Goal: Task Accomplishment & Management: Manage account settings

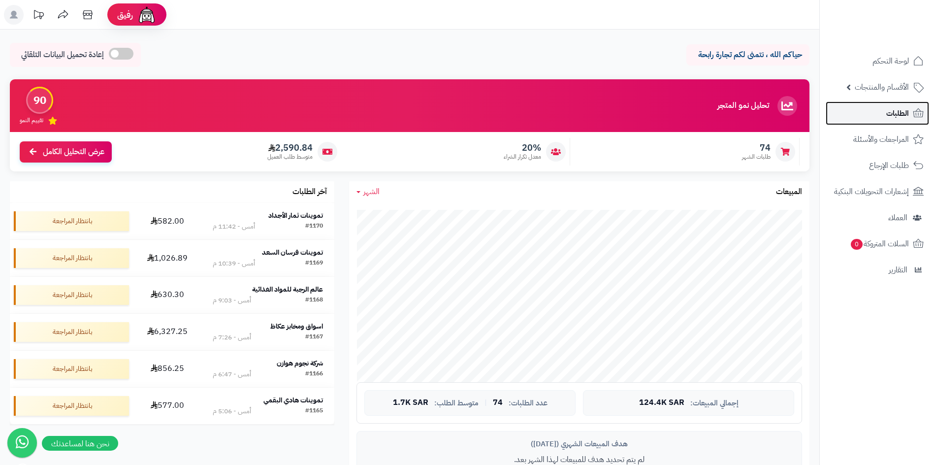
click at [910, 119] on link "الطلبات" at bounding box center [876, 113] width 103 height 24
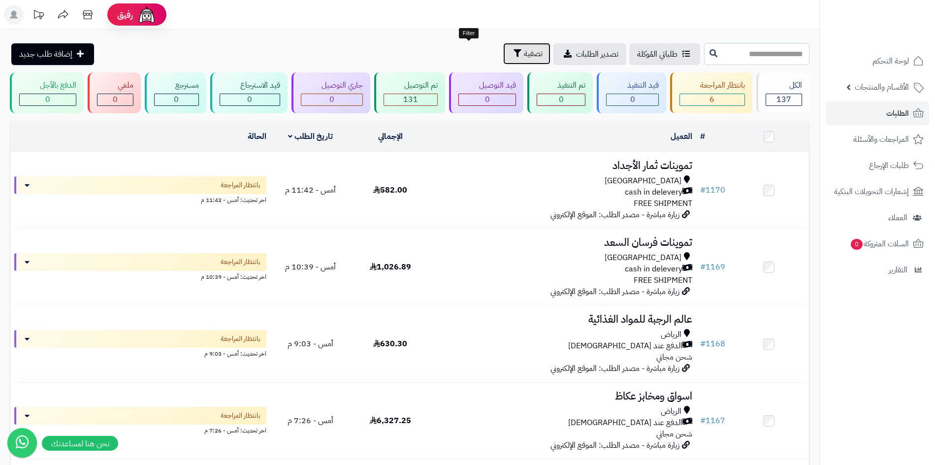
click at [513, 53] on icon "button" at bounding box center [517, 53] width 8 height 8
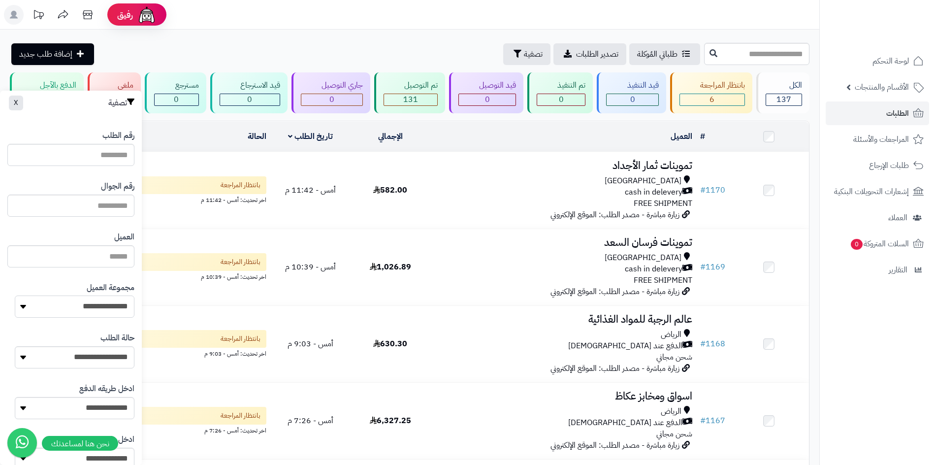
click at [118, 307] on select "**********" at bounding box center [75, 306] width 120 height 22
select select "*"
click at [15, 295] on select "**********" at bounding box center [75, 306] width 120 height 22
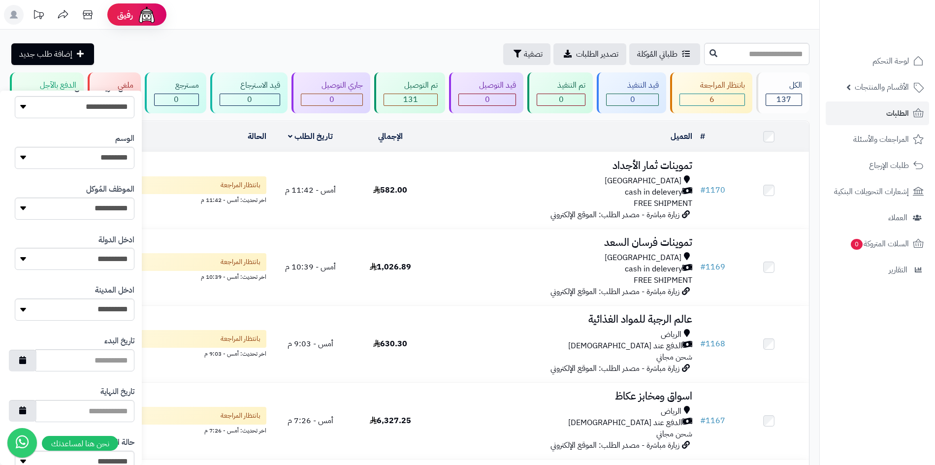
scroll to position [419, 0]
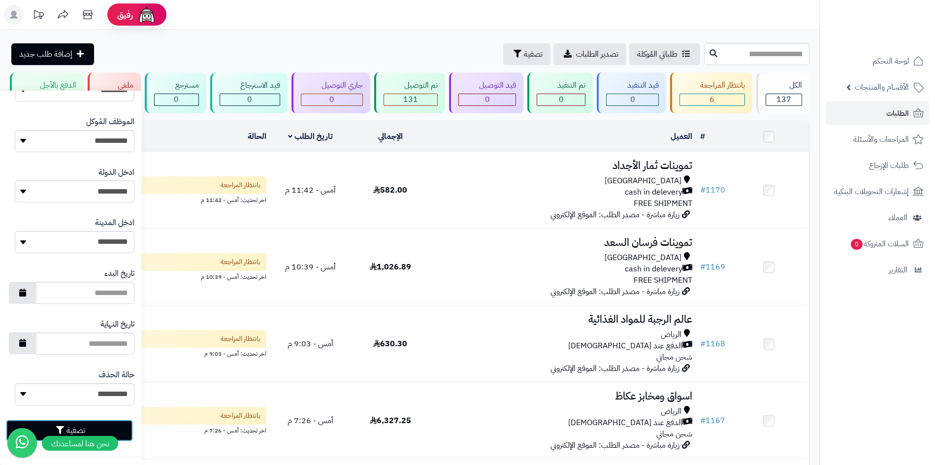
click at [125, 425] on button "تصفية" at bounding box center [69, 430] width 127 height 22
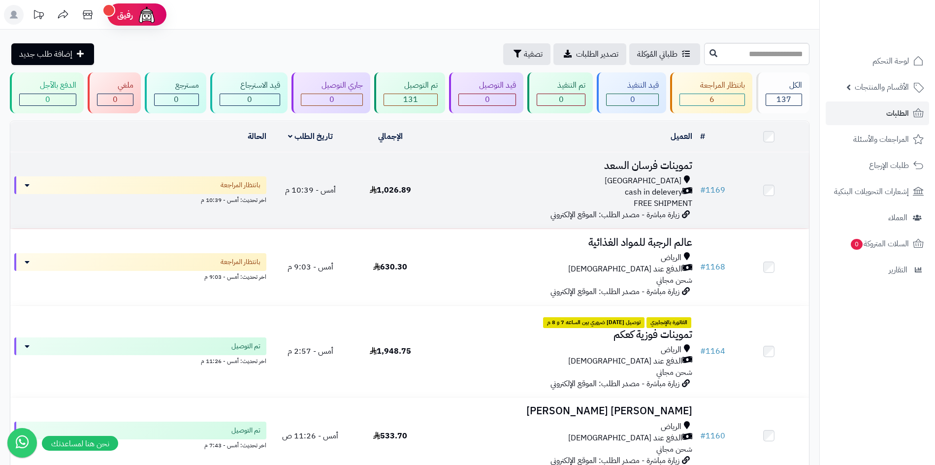
click at [504, 187] on div "cash in delevery" at bounding box center [563, 192] width 258 height 11
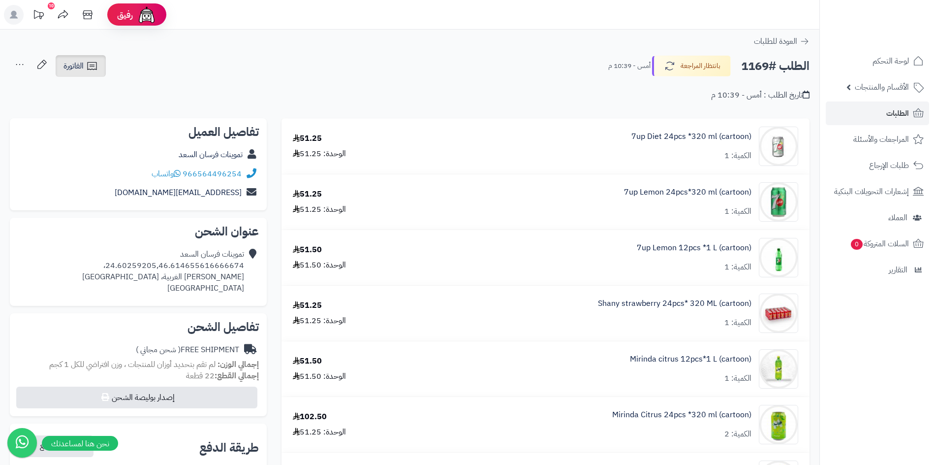
click at [86, 77] on link "الفاتورة" at bounding box center [81, 66] width 50 height 22
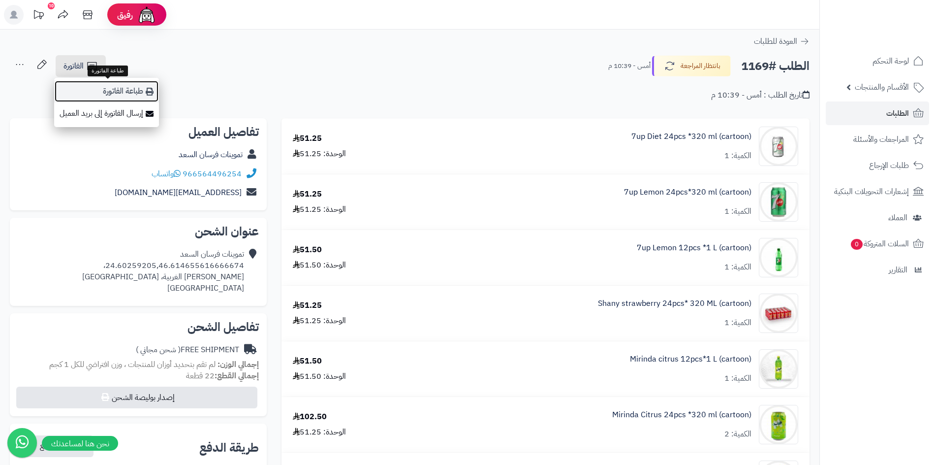
click at [141, 98] on link "طباعة الفاتورة" at bounding box center [106, 91] width 105 height 22
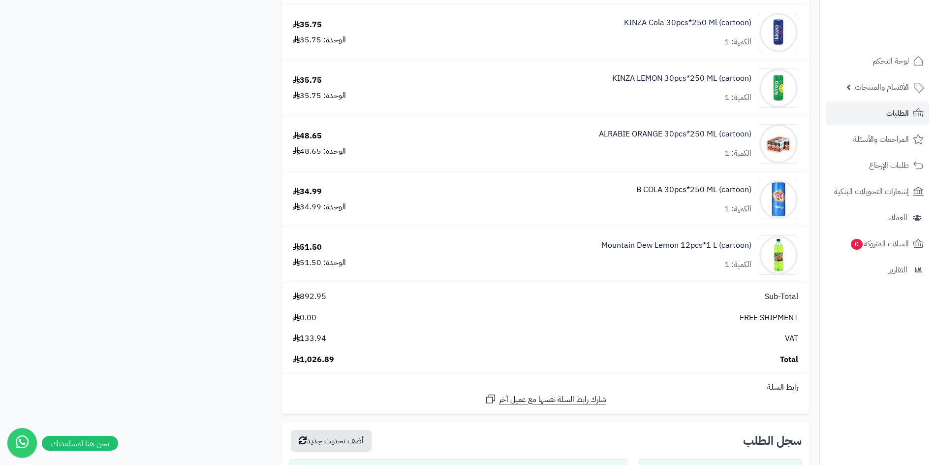
scroll to position [886, 0]
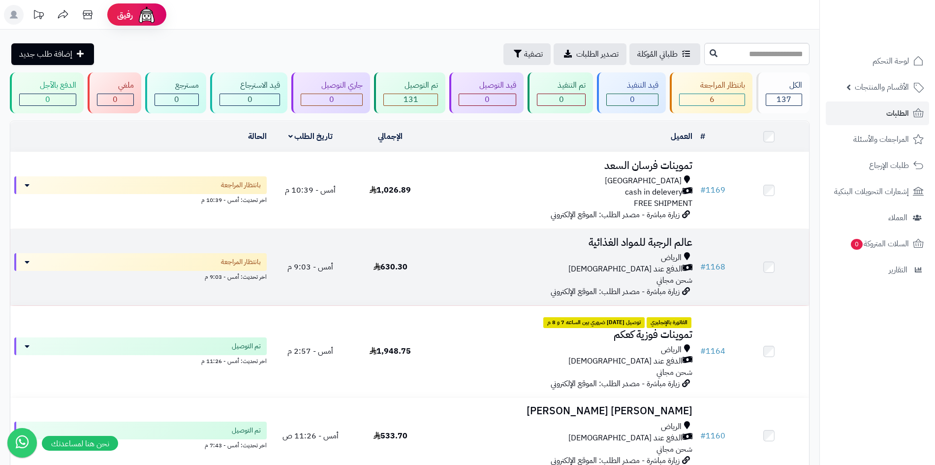
click at [531, 250] on td "عالم الرجبة للمواد الغذائية الرياض الدفع عند الاستلام شحن مجاني زيارة مباشرة - …" at bounding box center [563, 267] width 266 height 76
click at [439, 249] on td "عالم الرجبة للمواد الغذائية الرياض الدفع عند الاستلام شحن مجاني زيارة مباشرة - …" at bounding box center [563, 267] width 266 height 76
click at [398, 290] on td "630.30" at bounding box center [390, 267] width 80 height 76
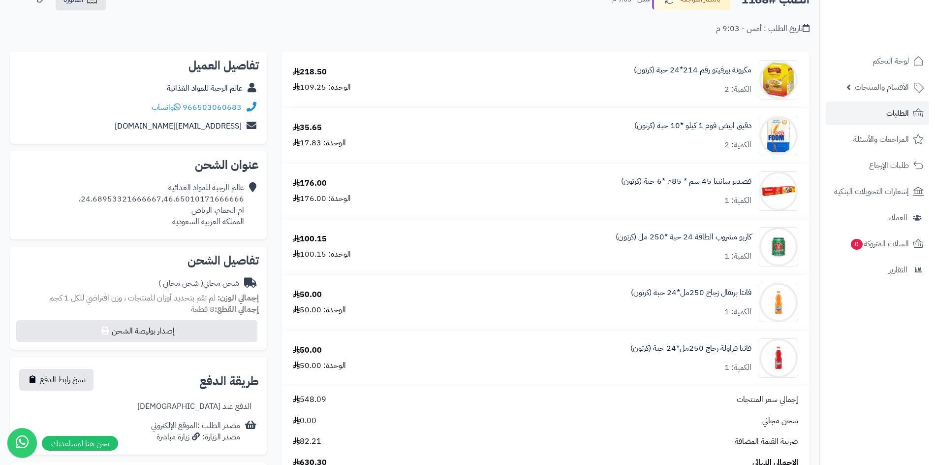
scroll to position [49, 0]
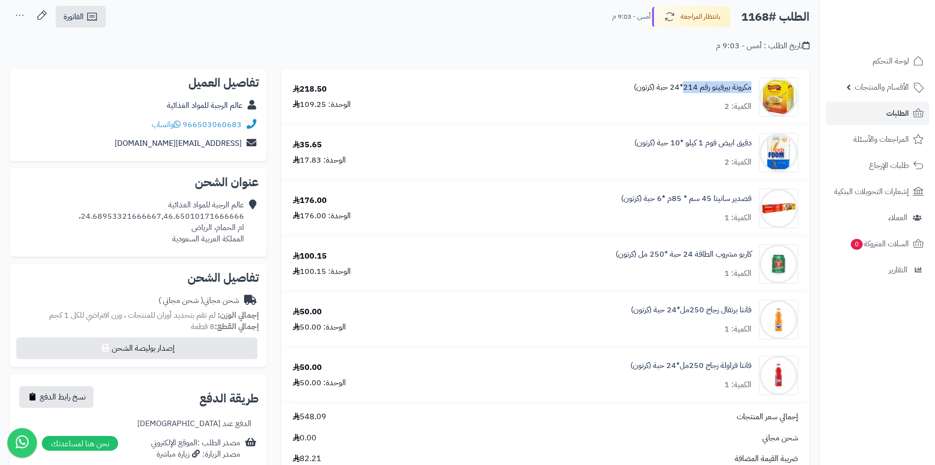
drag, startPoint x: 753, startPoint y: 85, endPoint x: 686, endPoint y: 87, distance: 67.9
click at [686, 87] on div "مكرونة بيرفيتو رقم 214*24 حبة (كرتون) الكمية: 2" at bounding box center [620, 96] width 371 height 39
copy link "مكرونة بيرفيتو رقم 214"
drag, startPoint x: 752, startPoint y: 140, endPoint x: 687, endPoint y: 139, distance: 65.0
click at [687, 117] on div "دقيق ابيض فوم 1 كيلو *10 حبة (كرتون) الكمية: 2" at bounding box center [620, 96] width 371 height 39
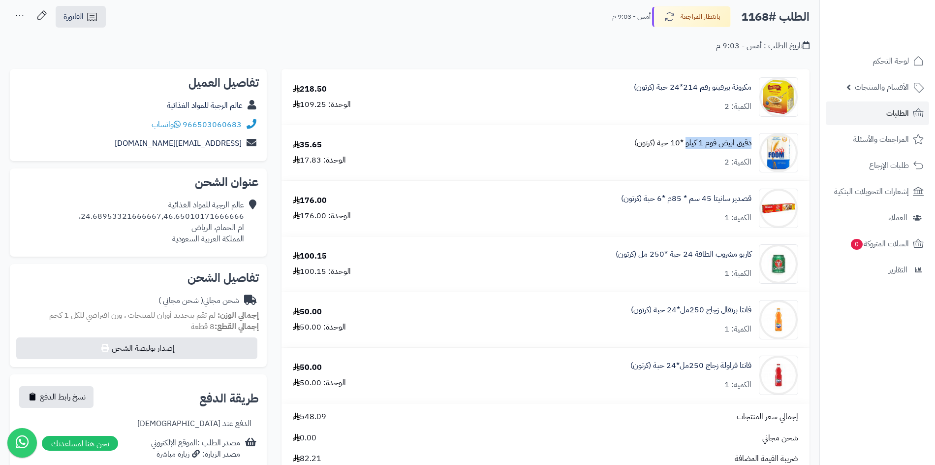
copy link "دقيق ابيض فوم 1 كيلو"
drag, startPoint x: 753, startPoint y: 198, endPoint x: 675, endPoint y: 192, distance: 78.0
click at [675, 117] on div "قصدير سانيتا 45 سم * 85م *6 حبة (كرتون) الكمية: 1" at bounding box center [620, 96] width 371 height 39
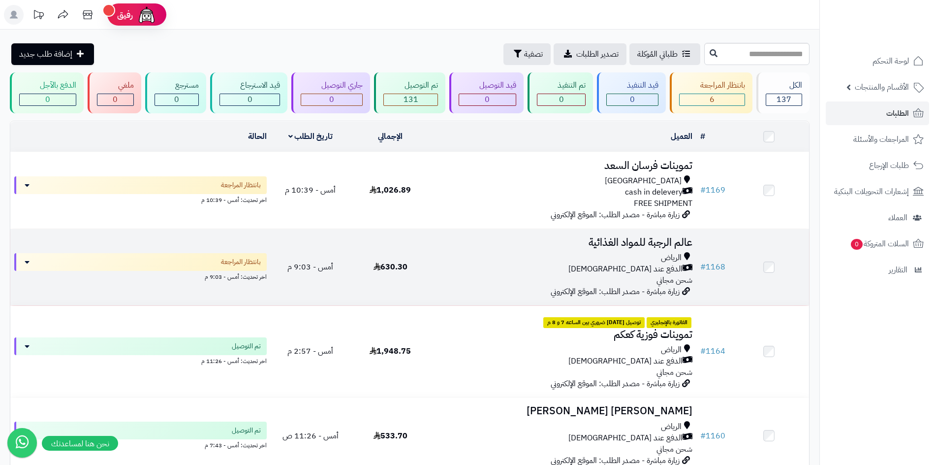
click at [502, 259] on div "الرياض" at bounding box center [563, 257] width 258 height 11
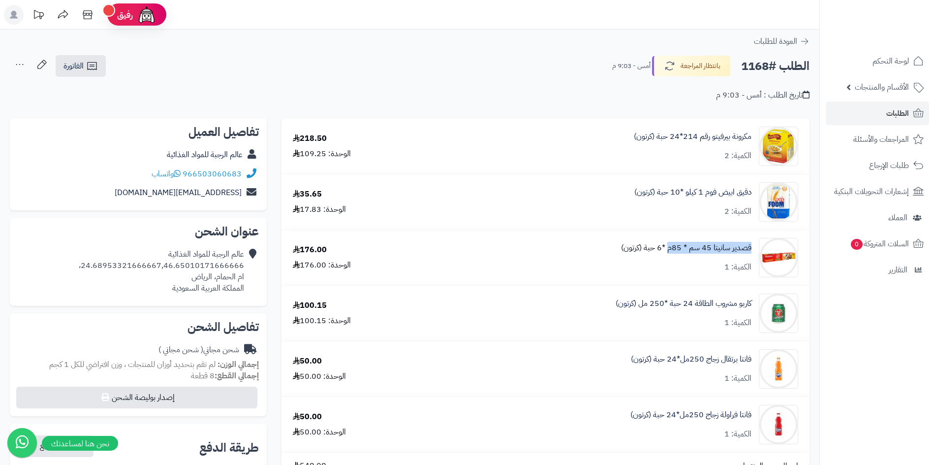
drag, startPoint x: 753, startPoint y: 246, endPoint x: 670, endPoint y: 251, distance: 83.8
click at [670, 166] on div "قصدير سانيتا 45 سم * 85م *6 حبة (كرتون) الكمية: 1" at bounding box center [620, 145] width 371 height 39
copy link "قصدير سانيتا 45 سم * 85م"
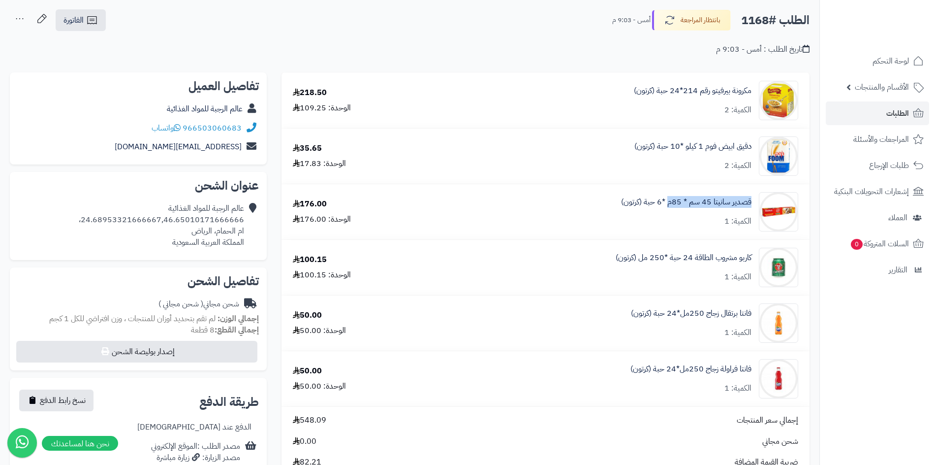
scroll to position [98, 0]
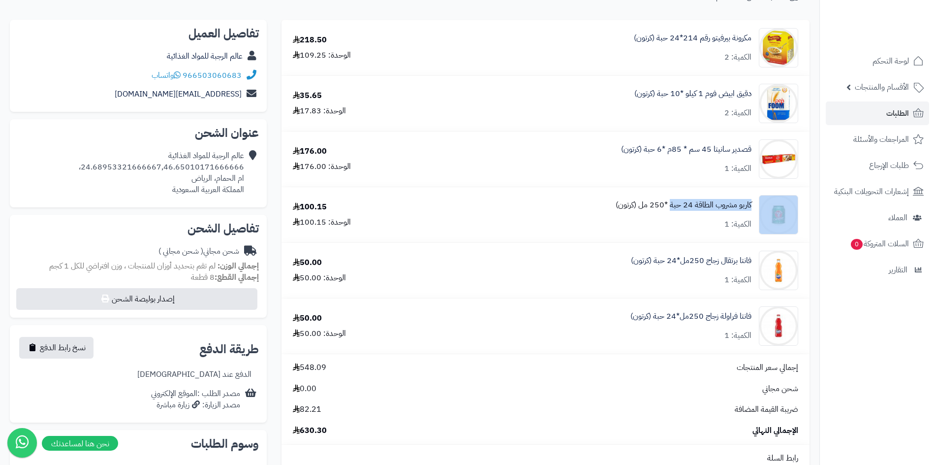
drag, startPoint x: 756, startPoint y: 202, endPoint x: 671, endPoint y: 202, distance: 85.1
click at [671, 67] on div "كاربو مشروب الطاقة 24 حبة *250 مل (كرتون) الكمية: 1" at bounding box center [620, 47] width 371 height 39
copy div "كاربو مشروب الطاقة 24 حبة"
drag, startPoint x: 752, startPoint y: 260, endPoint x: 681, endPoint y: 260, distance: 70.9
click at [681, 67] on div "فانتا برتقال زجاج 250مل*24 حبة (كرتون) الكمية: 1" at bounding box center [620, 47] width 371 height 39
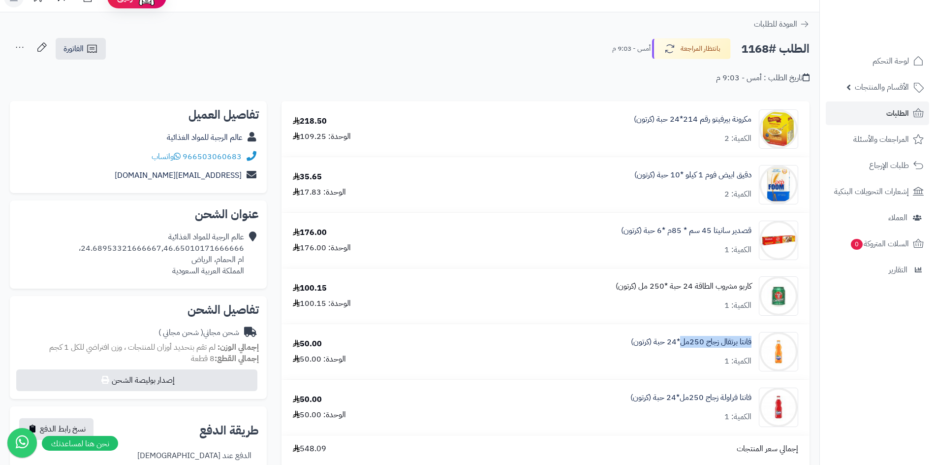
scroll to position [0, 0]
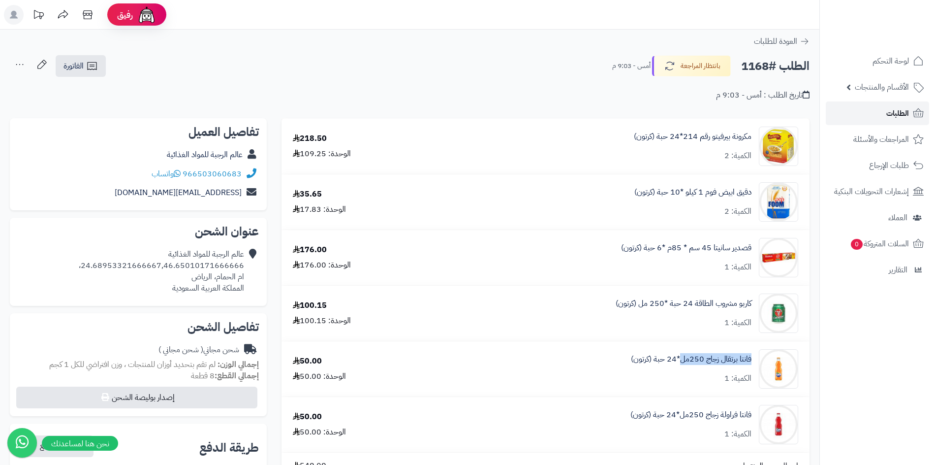
click at [886, 114] on link "الطلبات" at bounding box center [877, 113] width 103 height 24
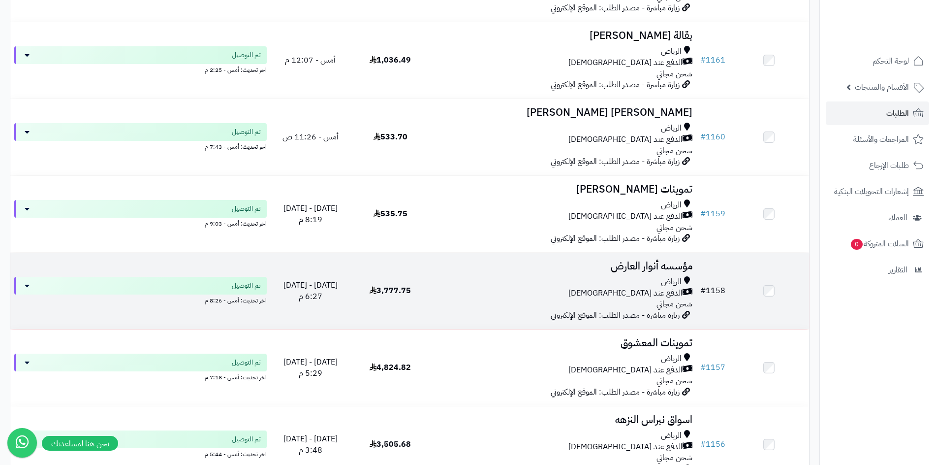
scroll to position [837, 0]
click at [437, 306] on div "الرياض الدفع عند الاستلام شحن مجاني" at bounding box center [563, 292] width 258 height 34
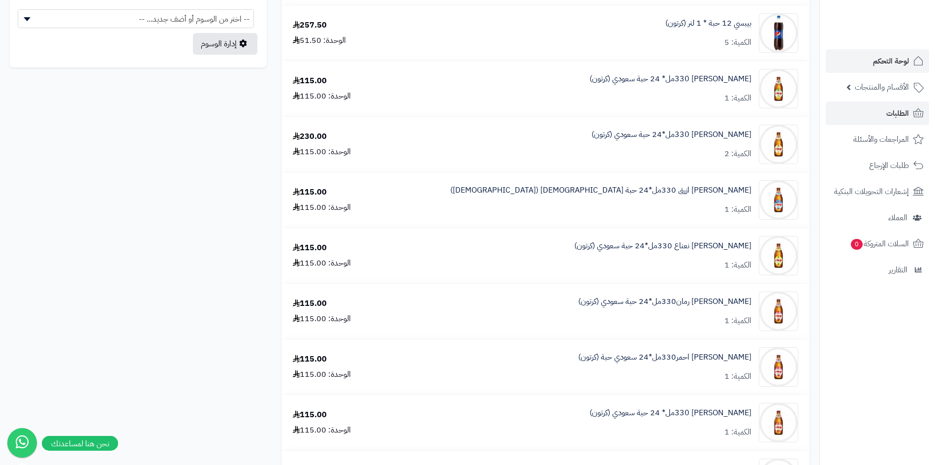
scroll to position [591, 0]
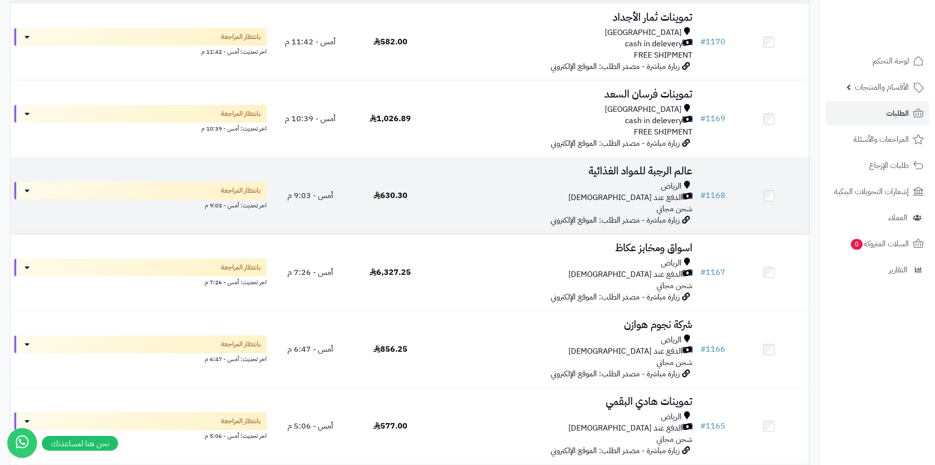
scroll to position [148, 0]
click at [535, 186] on div "الرياض" at bounding box center [563, 186] width 258 height 11
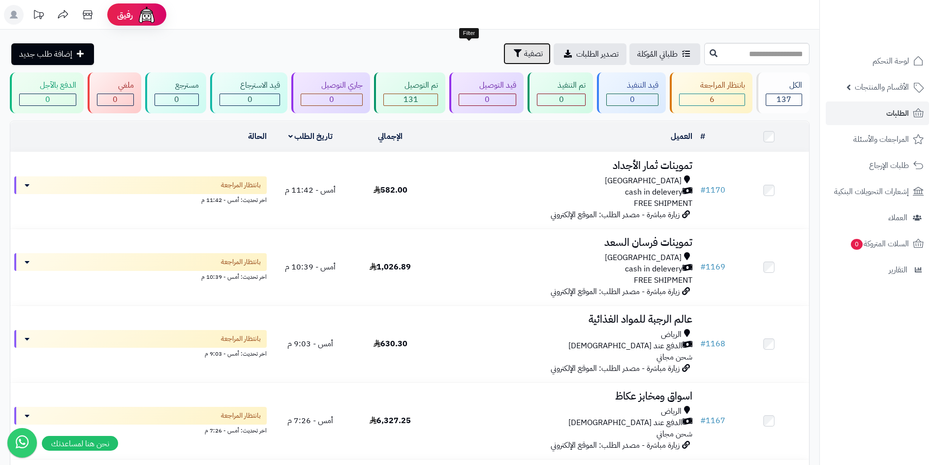
click at [524, 59] on span "تصفية" at bounding box center [533, 54] width 19 height 12
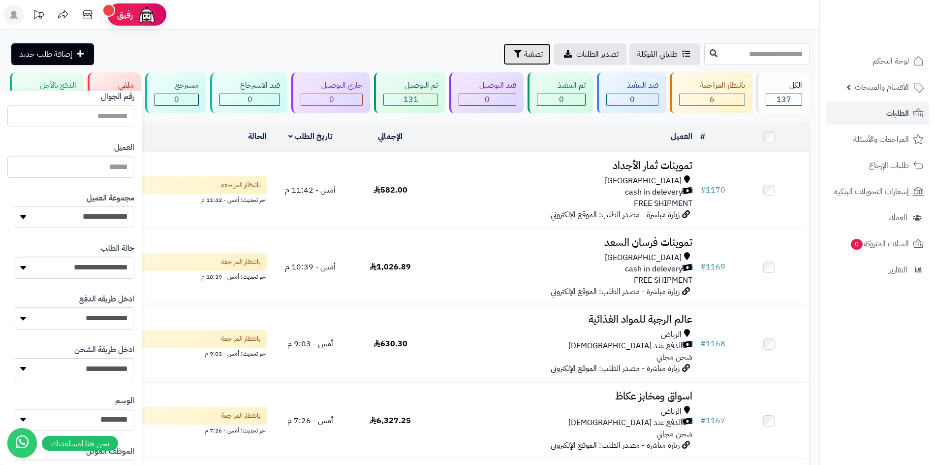
scroll to position [98, 0]
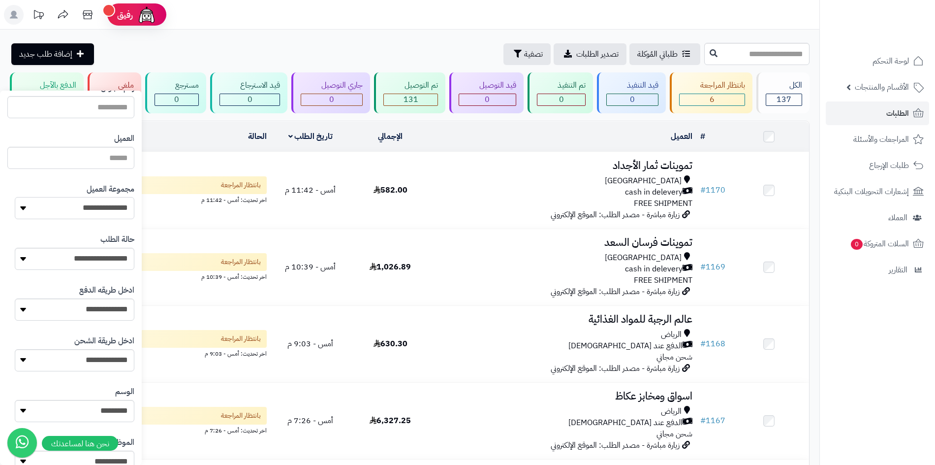
click at [87, 206] on select "**********" at bounding box center [75, 208] width 120 height 22
select select "*"
click at [15, 197] on select "**********" at bounding box center [75, 208] width 120 height 22
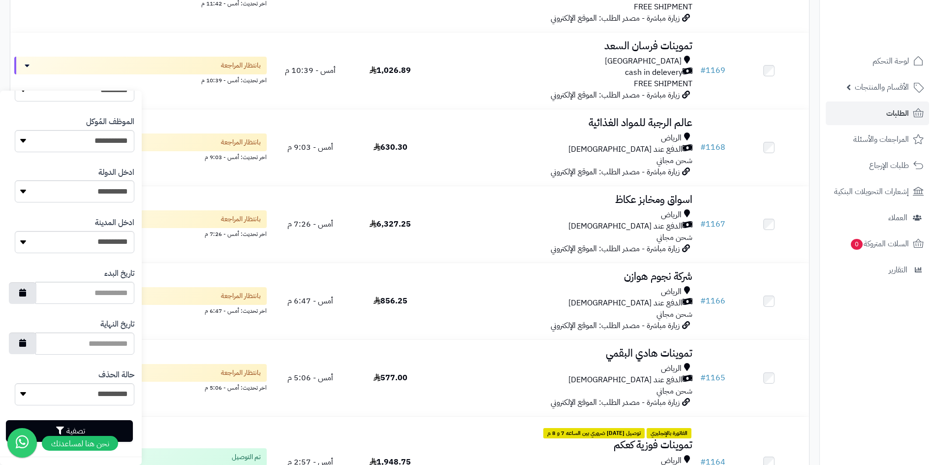
scroll to position [197, 0]
click at [115, 425] on button "تصفية" at bounding box center [69, 430] width 127 height 22
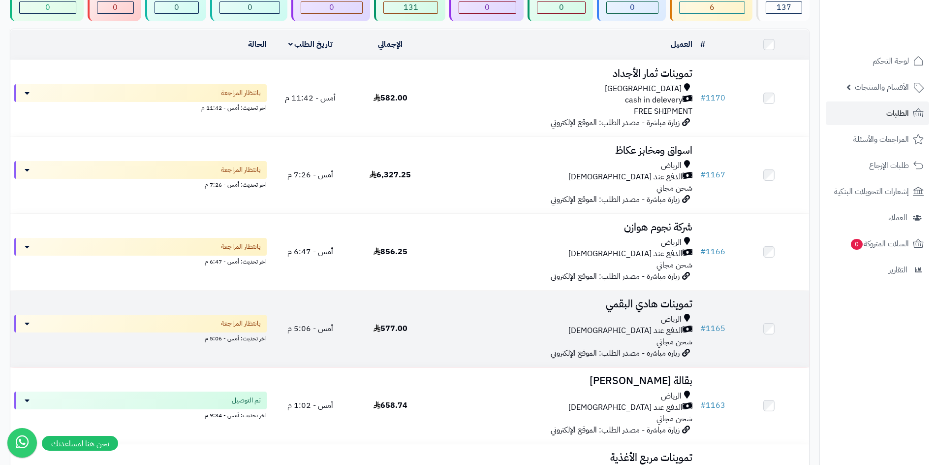
scroll to position [148, 0]
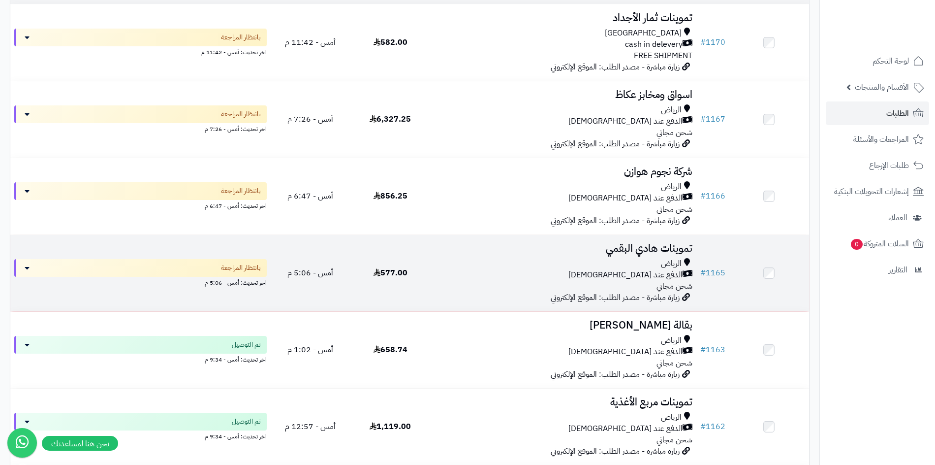
click at [472, 266] on div "الرياض" at bounding box center [563, 263] width 258 height 11
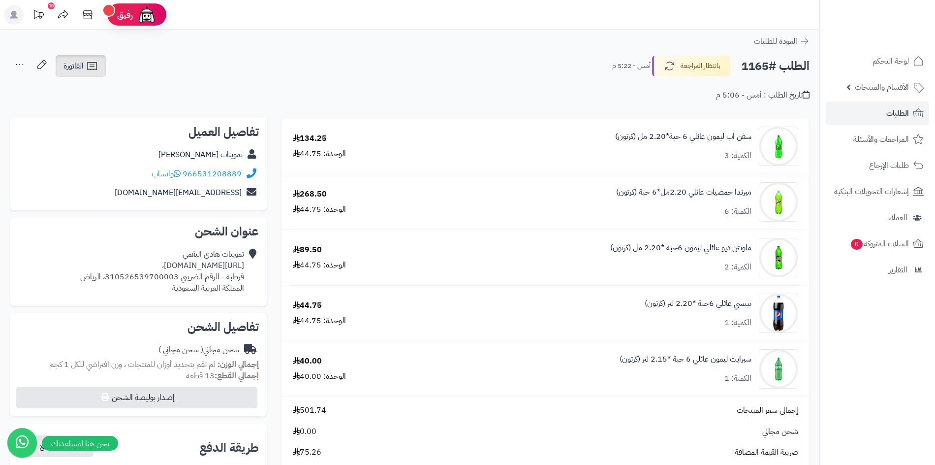
click at [98, 69] on icon at bounding box center [92, 66] width 12 height 12
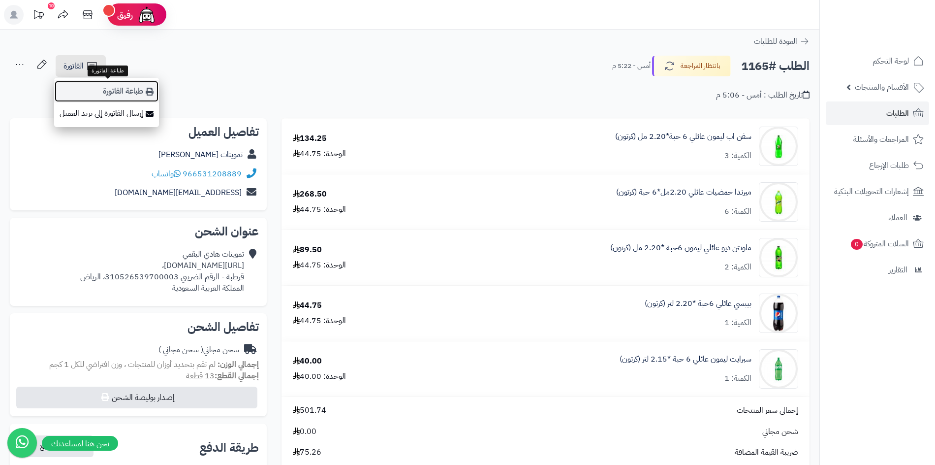
click at [124, 96] on link "طباعة الفاتورة" at bounding box center [106, 91] width 105 height 22
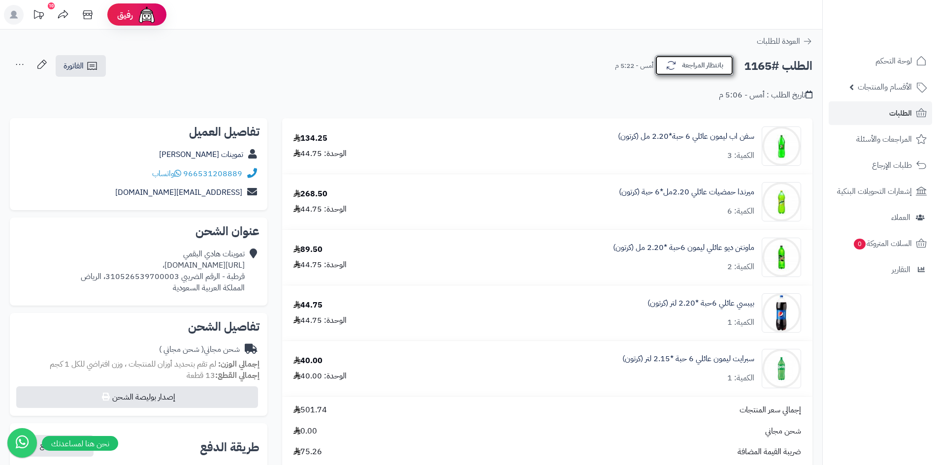
click at [707, 63] on button "بانتظار المراجعة" at bounding box center [694, 65] width 79 height 21
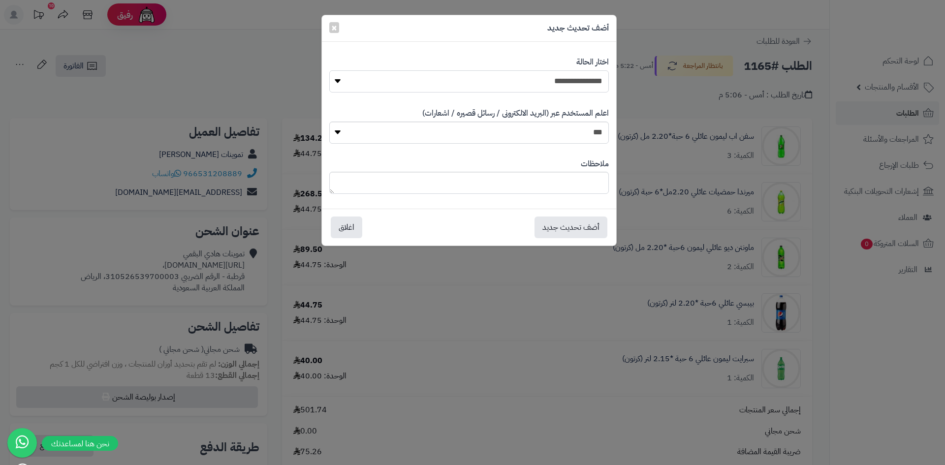
click at [551, 85] on select "**********" at bounding box center [469, 81] width 280 height 22
select select "**"
click at [329, 70] on select "**********" at bounding box center [469, 81] width 280 height 22
click at [582, 225] on button "أضف تحديث جديد" at bounding box center [570, 227] width 73 height 22
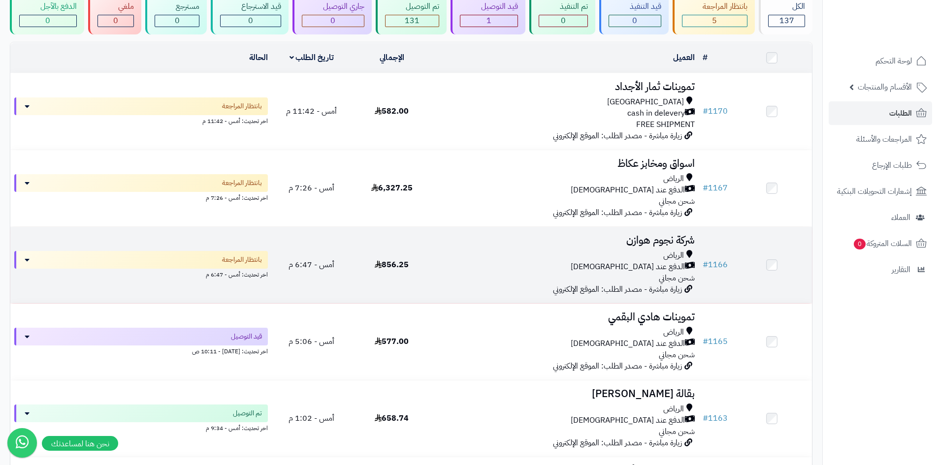
scroll to position [49, 0]
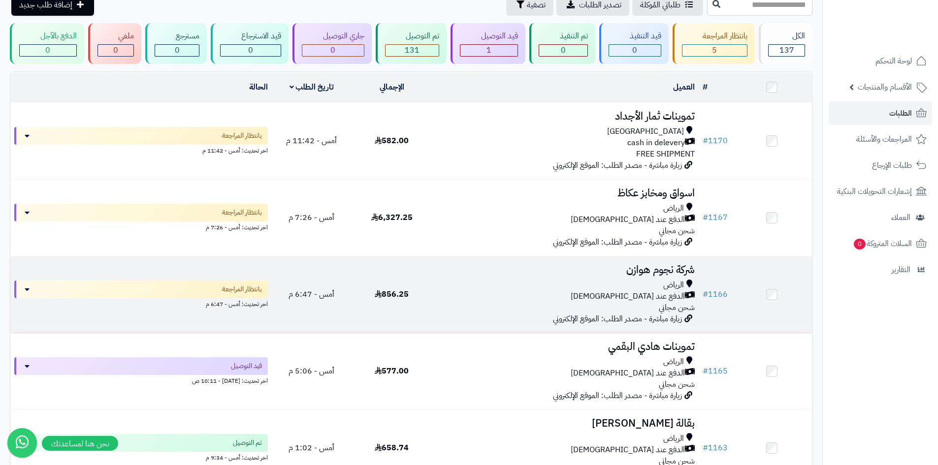
click at [458, 291] on div "الدفع عند [DEMOGRAPHIC_DATA]" at bounding box center [565, 296] width 259 height 11
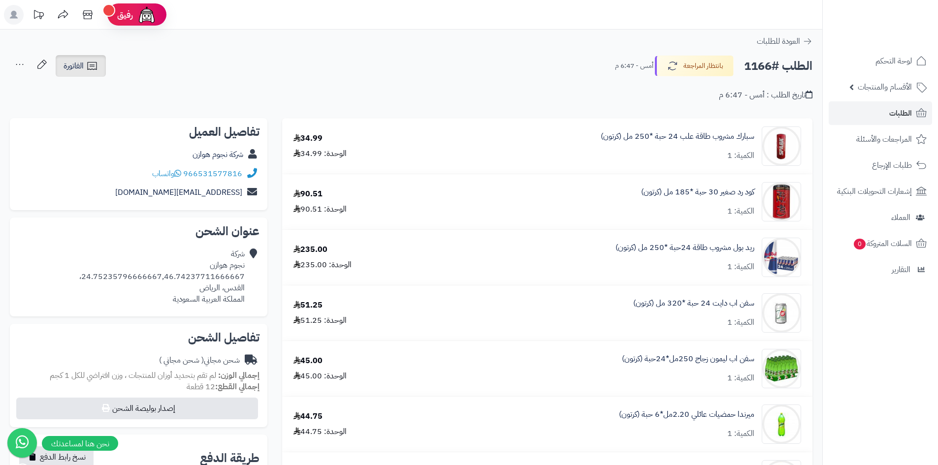
click at [89, 71] on icon at bounding box center [92, 66] width 12 height 12
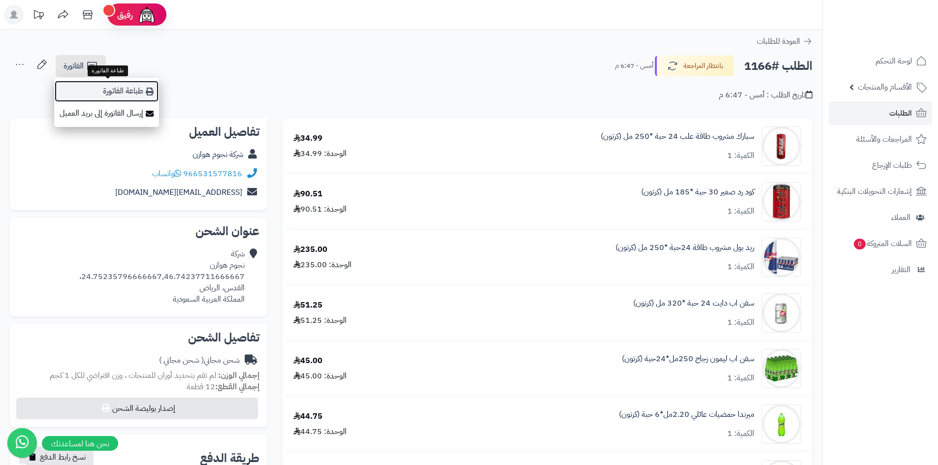
click at [153, 94] on icon at bounding box center [150, 92] width 8 height 8
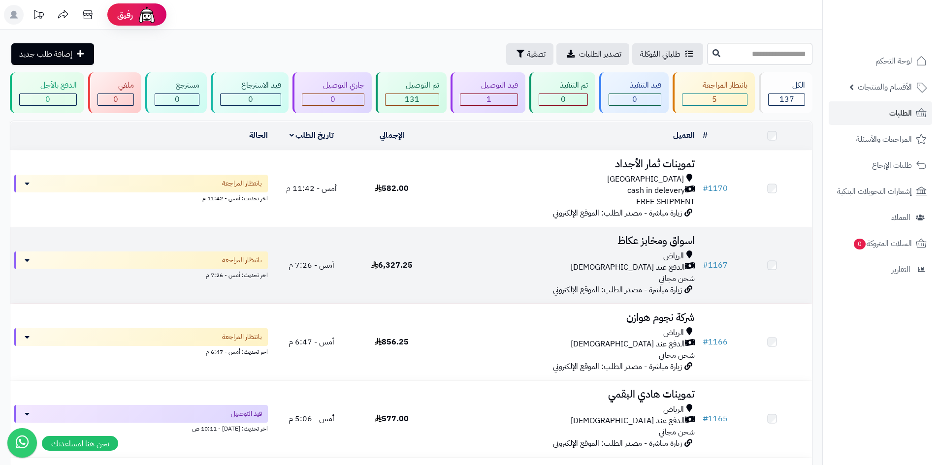
scroll to position [49, 0]
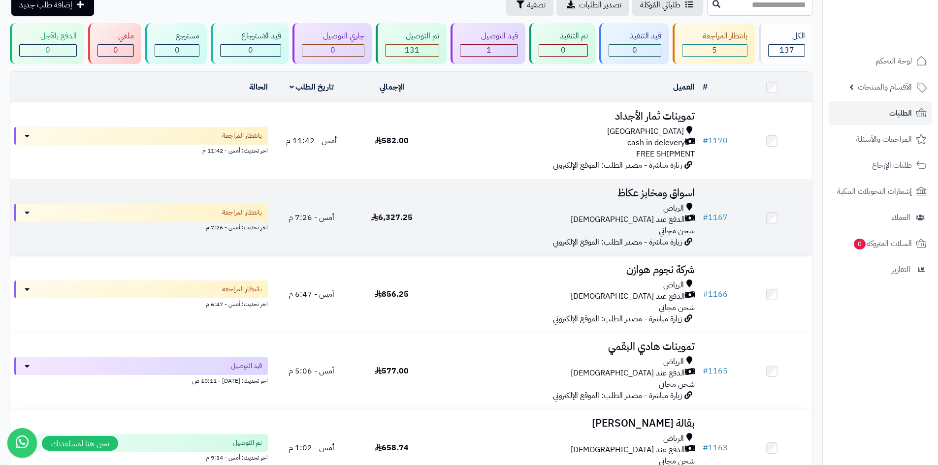
click at [470, 225] on div "الرياض الدفع عند الاستلام شحن مجاني" at bounding box center [565, 220] width 259 height 34
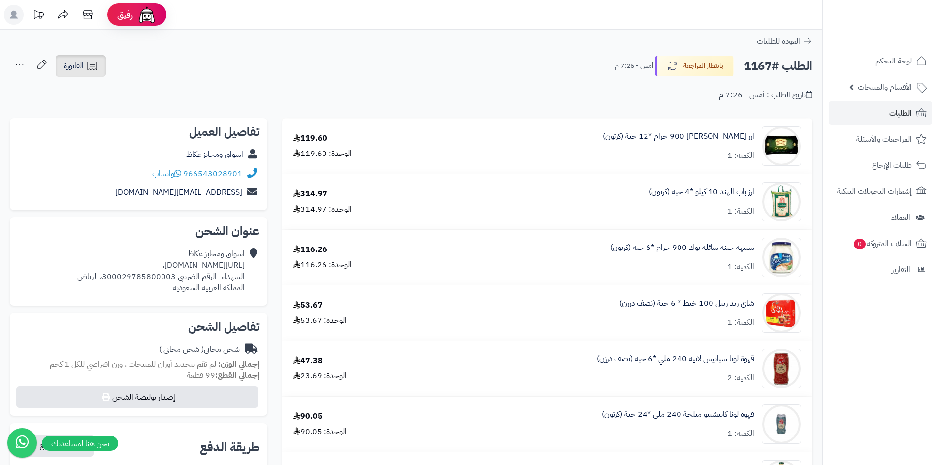
click at [88, 61] on icon at bounding box center [92, 66] width 12 height 12
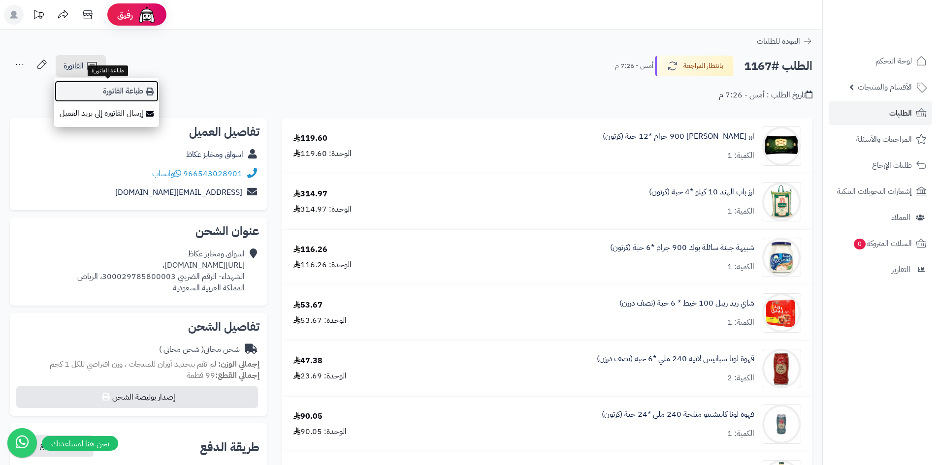
click at [131, 86] on link "طباعة الفاتورة" at bounding box center [106, 91] width 105 height 22
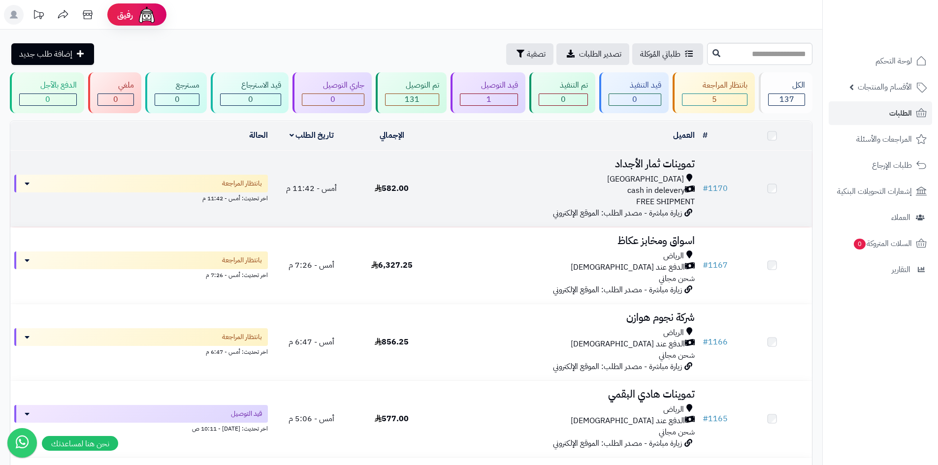
scroll to position [49, 0]
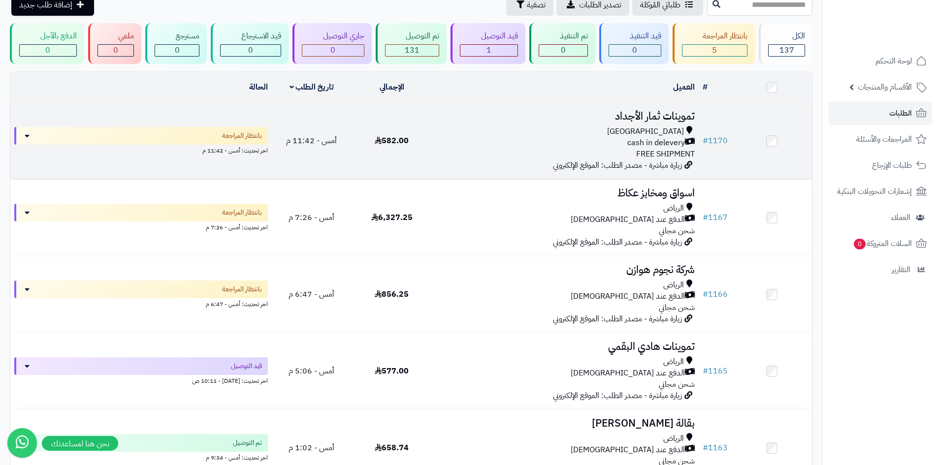
click at [511, 154] on div "Riyadh cash in delevery FREE SHIPMENT" at bounding box center [565, 143] width 259 height 34
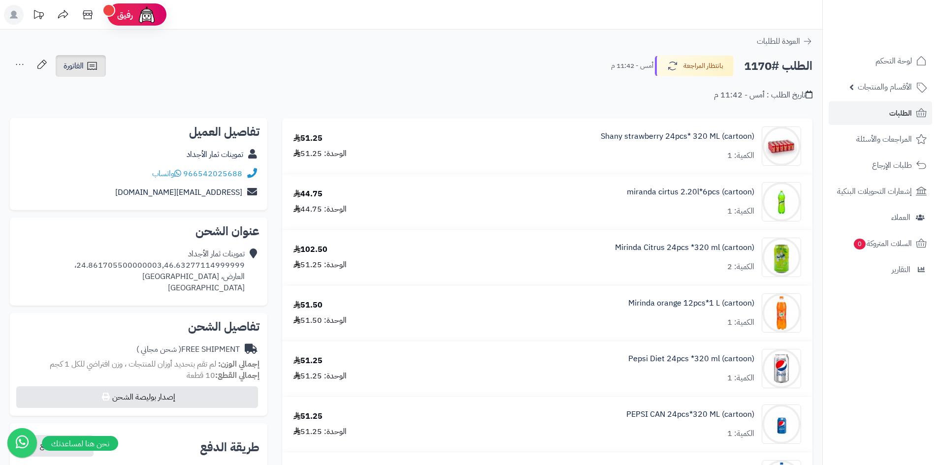
click at [94, 70] on icon at bounding box center [91, 66] width 9 height 8
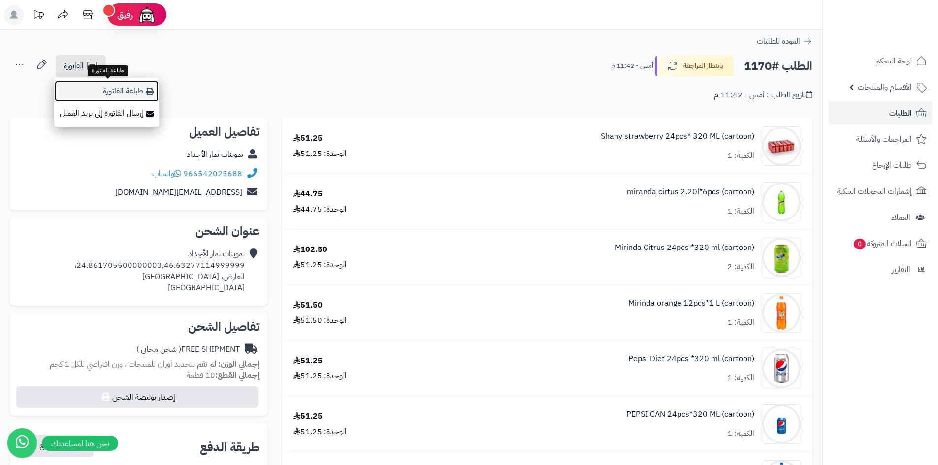
click at [135, 94] on link "طباعة الفاتورة" at bounding box center [106, 91] width 105 height 22
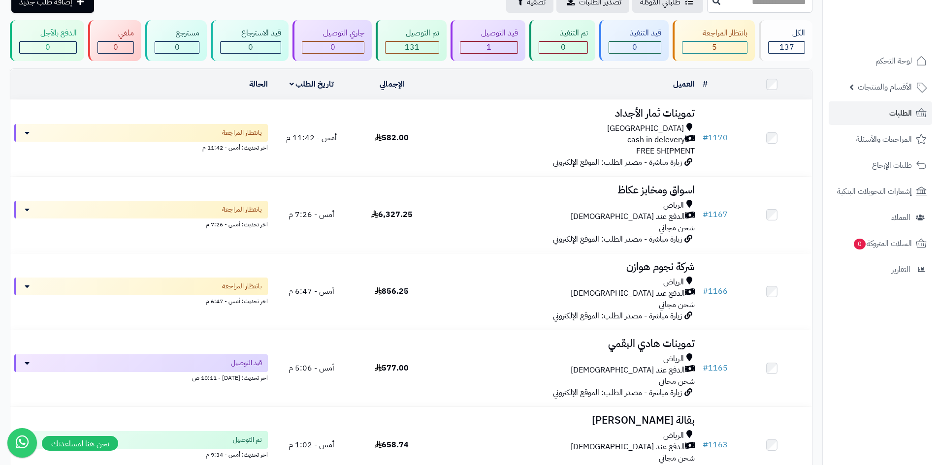
scroll to position [49, 0]
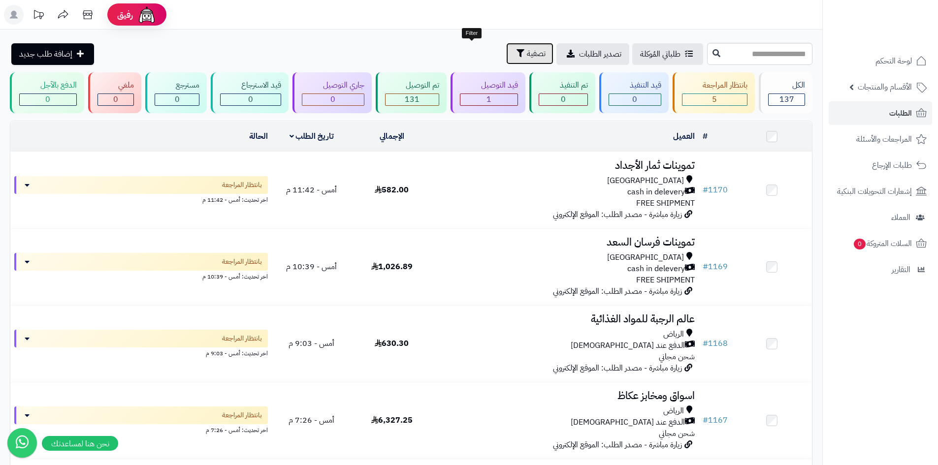
click at [527, 50] on span "تصفية" at bounding box center [536, 54] width 19 height 12
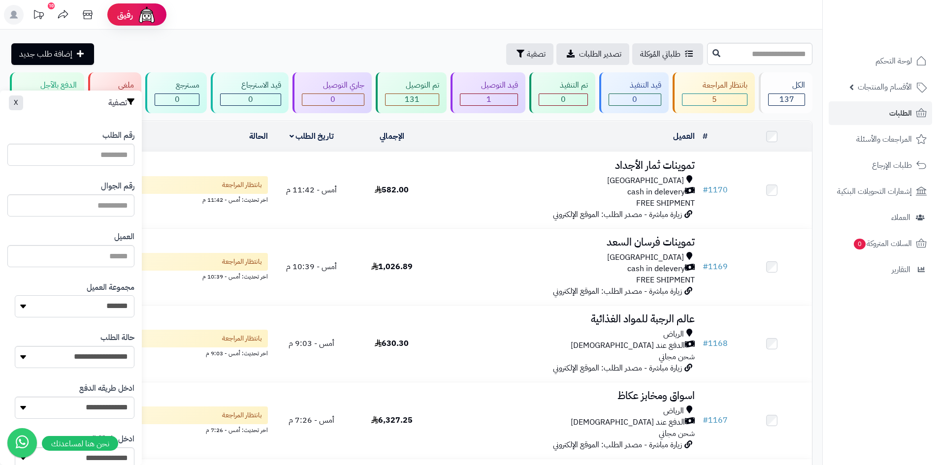
click at [99, 303] on select "**********" at bounding box center [75, 306] width 120 height 22
select select "*"
click at [15, 295] on select "**********" at bounding box center [75, 306] width 120 height 22
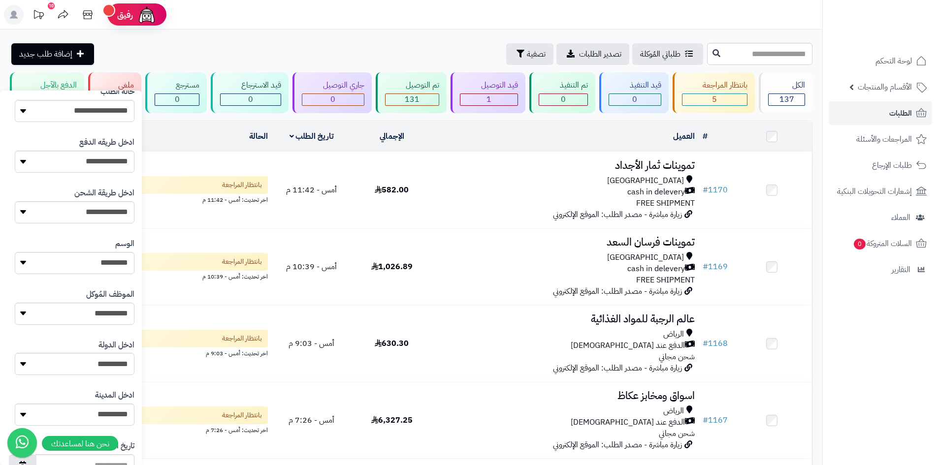
scroll to position [418, 0]
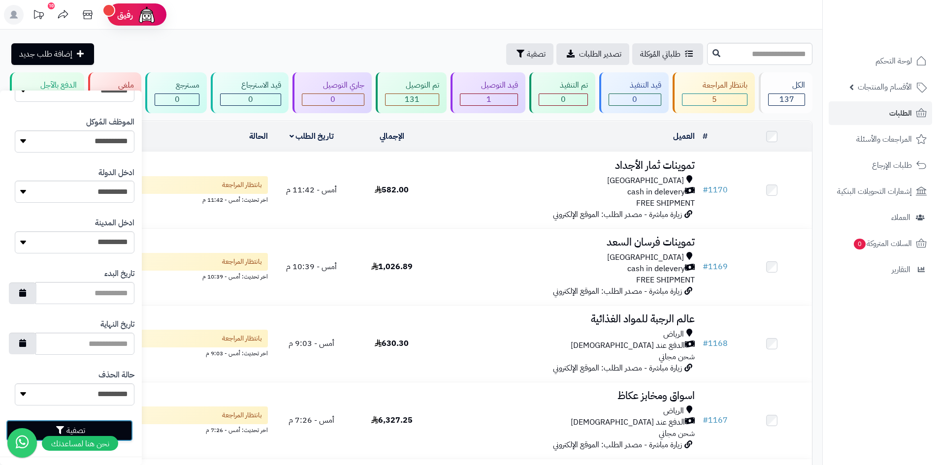
click at [121, 426] on button "تصفية" at bounding box center [69, 431] width 127 height 22
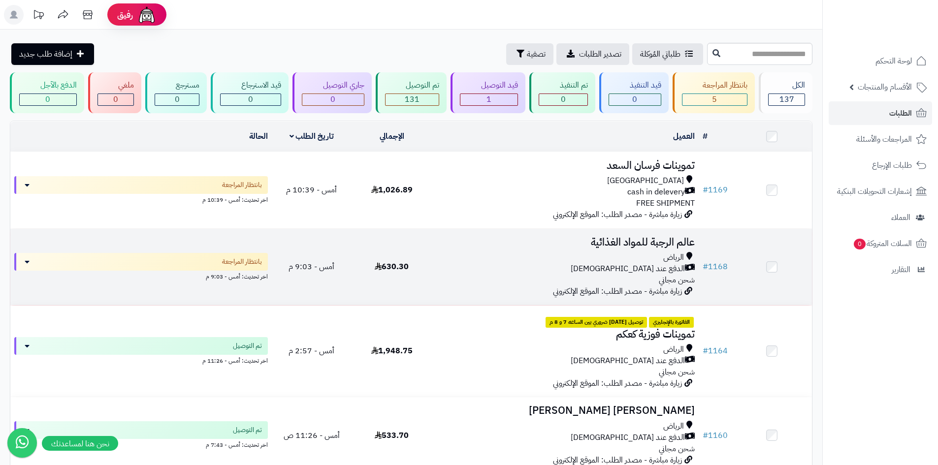
scroll to position [49, 0]
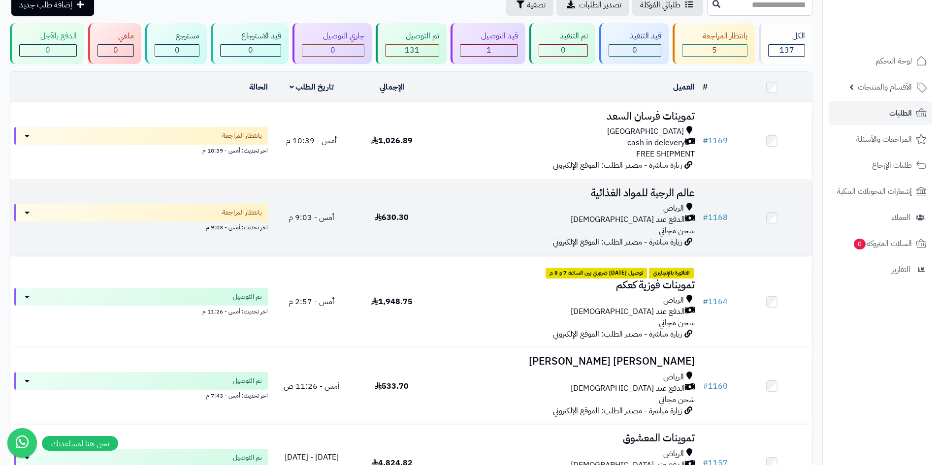
click at [526, 235] on td "عالم الرجبة للمواد الغذائية [PERSON_NAME] عند الاستلام شحن مجاني زيارة مباشرة -…" at bounding box center [565, 218] width 267 height 76
click at [460, 228] on div "[PERSON_NAME] عند الاستلام شحن مجاني" at bounding box center [565, 220] width 259 height 34
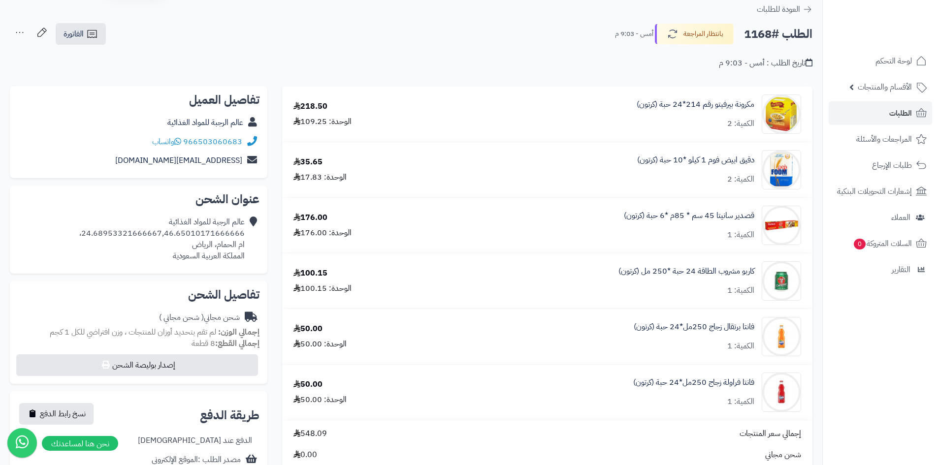
scroll to position [49, 0]
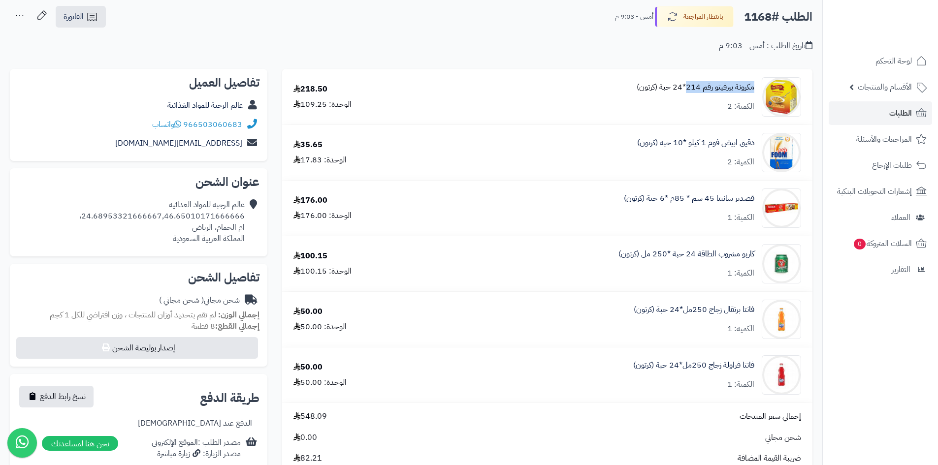
drag, startPoint x: 754, startPoint y: 86, endPoint x: 687, endPoint y: 85, distance: 67.4
click at [687, 85] on div "مكرونة بيرفيتو رقم 214*24 حبة (كرتون) الكمية: 2" at bounding box center [622, 96] width 373 height 39
copy link "مكرونة بيرفيتو رقم 214"
